Goal: Communication & Community: Answer question/provide support

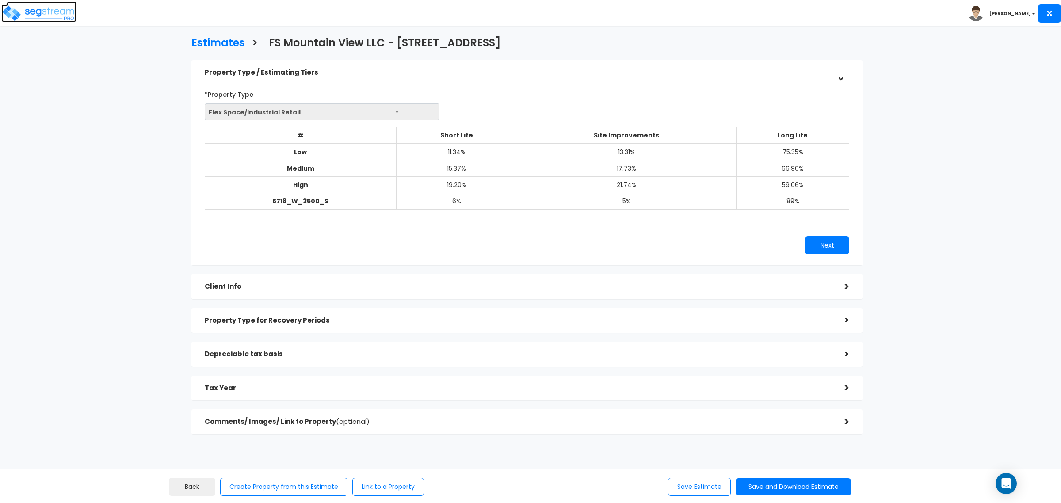
click at [53, 18] on img at bounding box center [38, 13] width 75 height 18
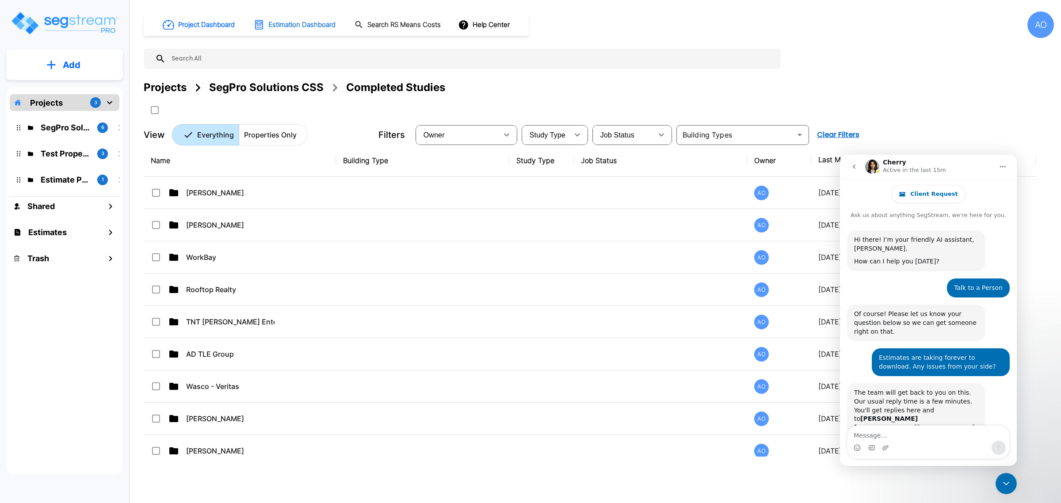
scroll to position [547, 0]
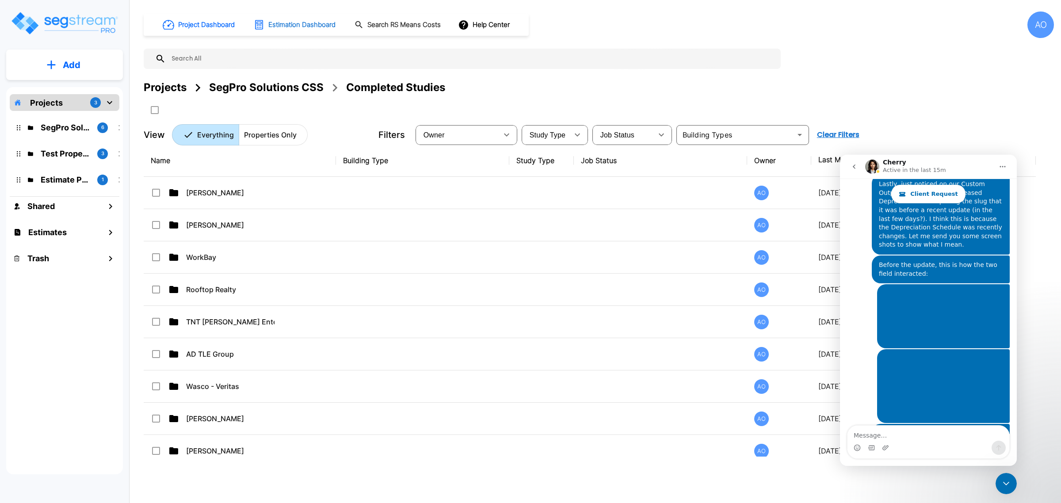
click at [284, 24] on h1 "Estimation Dashboard" at bounding box center [301, 25] width 67 height 10
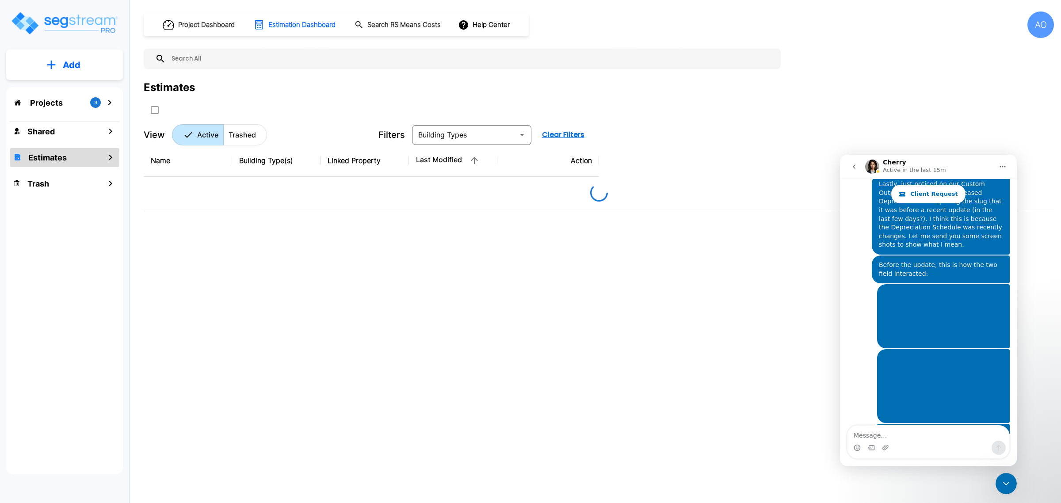
scroll to position [1052, 0]
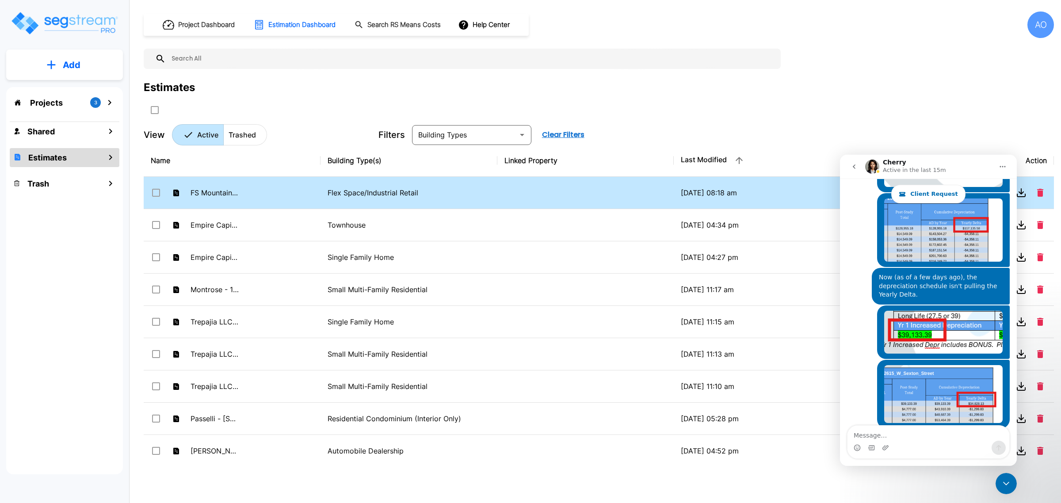
click at [378, 197] on p "Flex Space/Industrial Retail" at bounding box center [408, 192] width 163 height 11
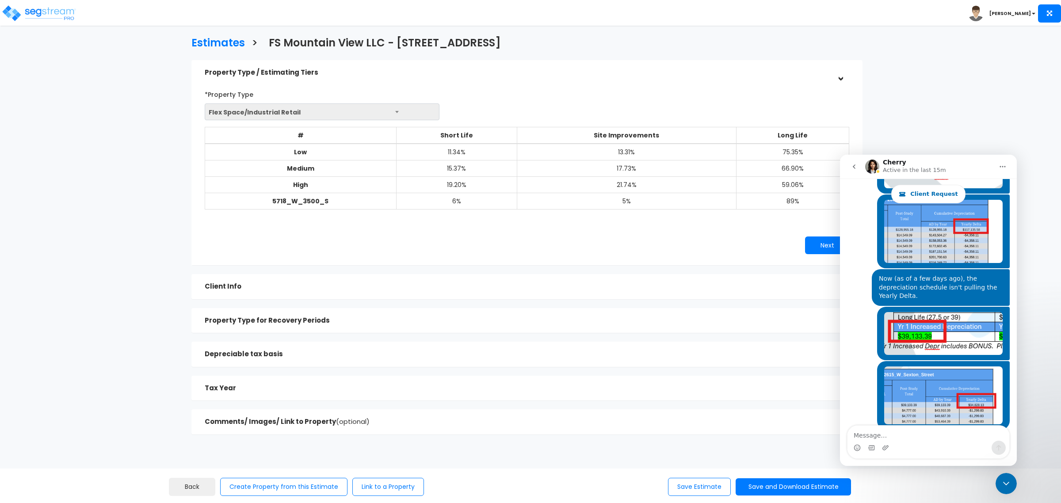
scroll to position [1052, 0]
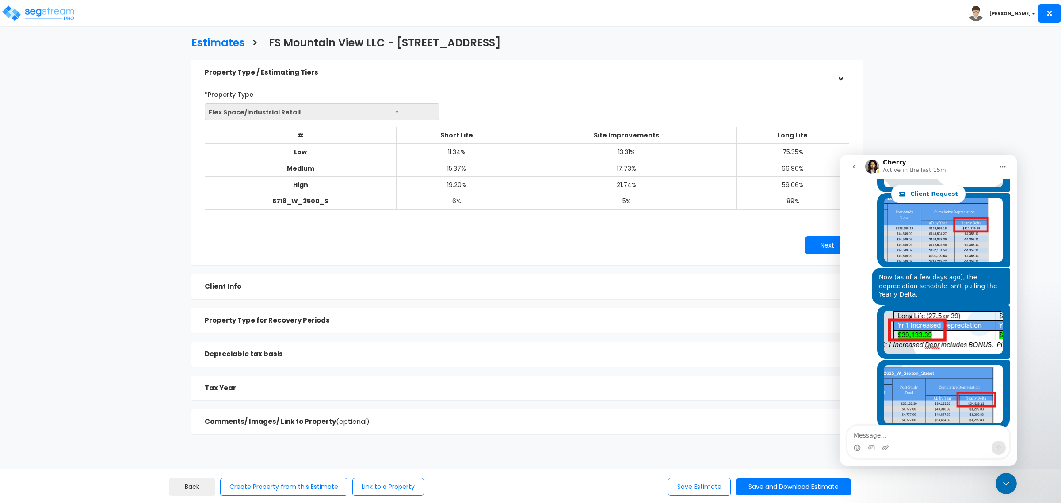
click at [915, 433] on textarea "Message…" at bounding box center [928, 433] width 162 height 15
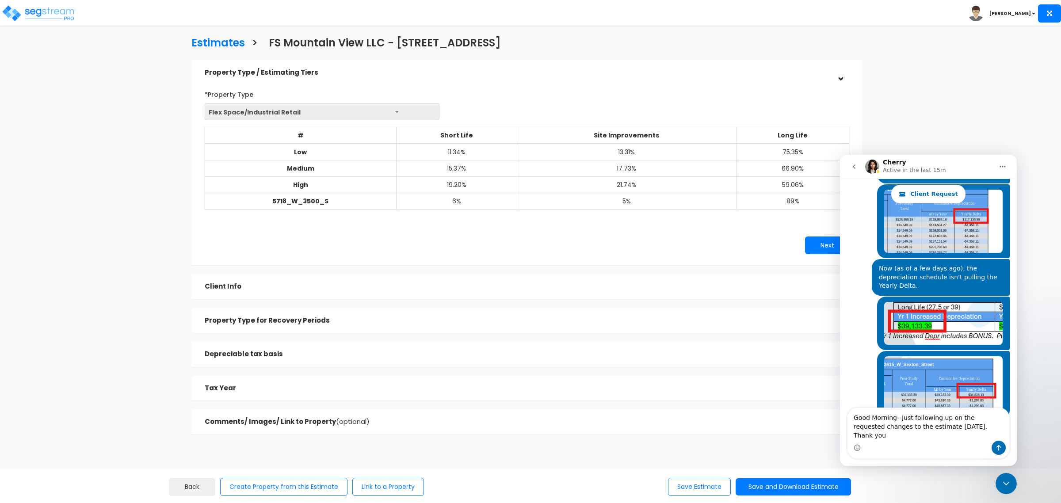
type textarea "Good Morning--Just following up on the requested changes to the estimate yester…"
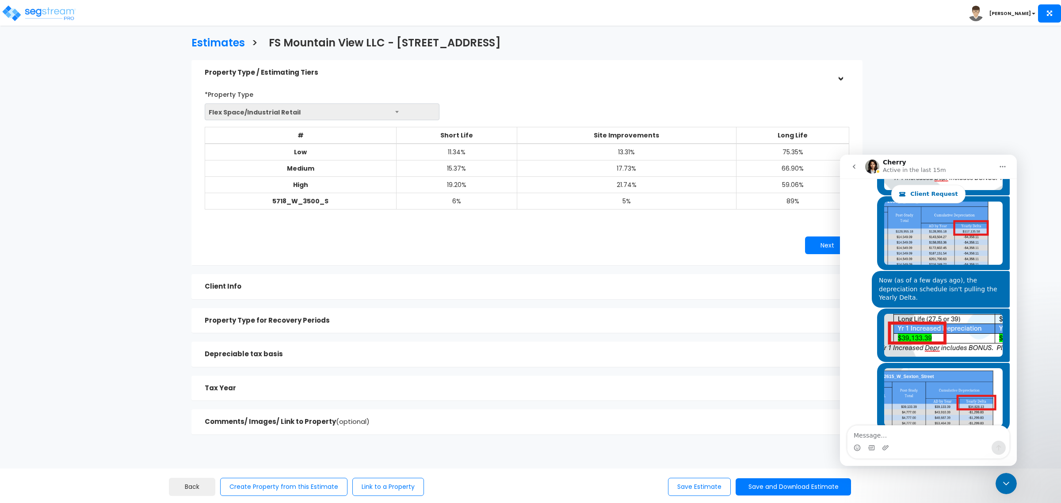
scroll to position [1119, 0]
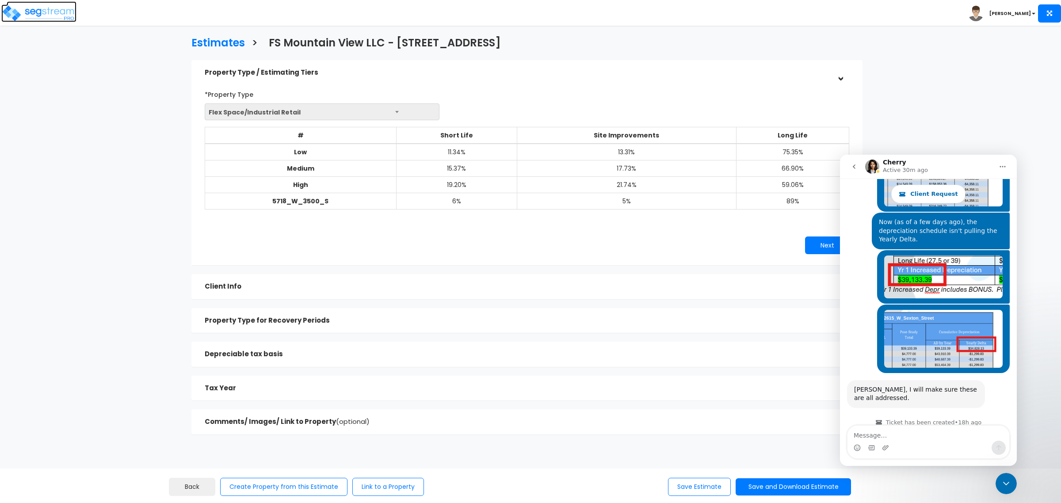
click at [51, 18] on img at bounding box center [38, 13] width 75 height 18
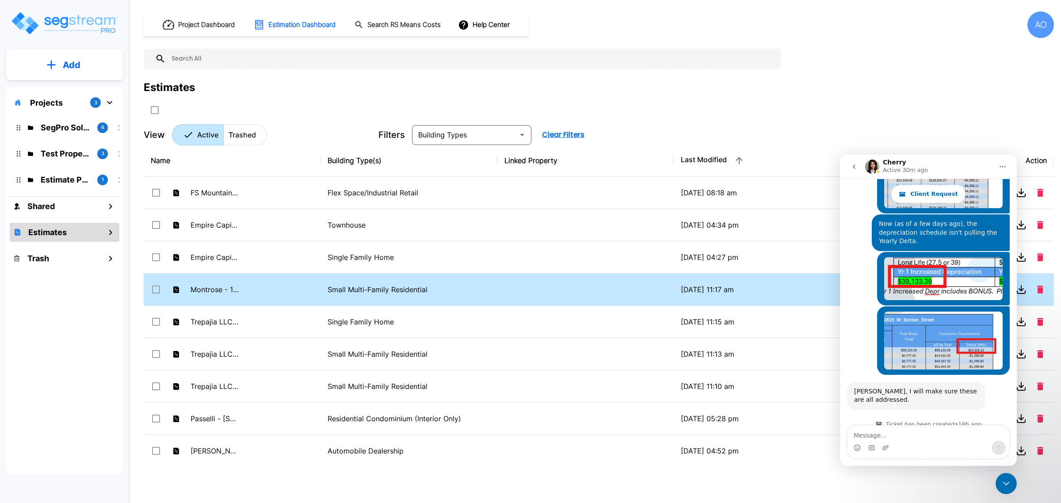
scroll to position [1119, 0]
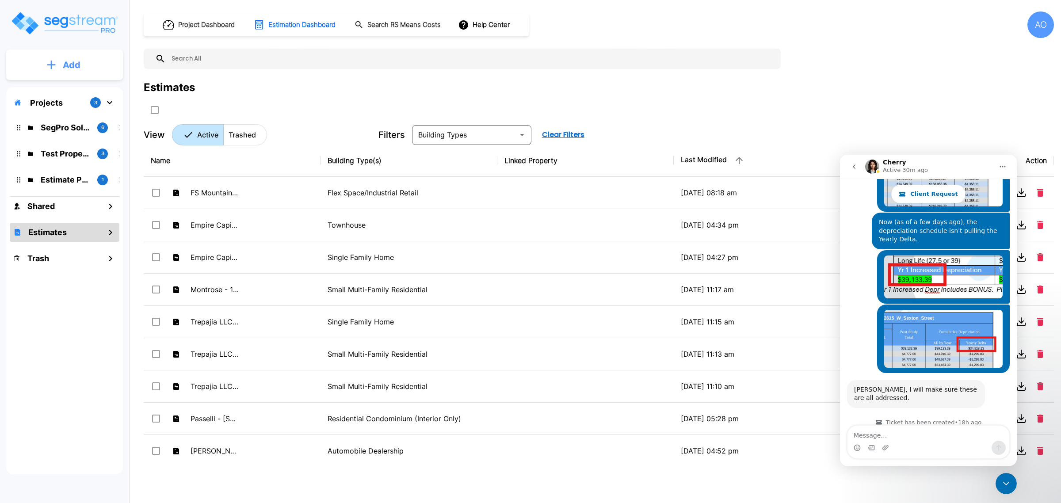
click at [78, 65] on p "Add" at bounding box center [72, 64] width 18 height 13
